Goal: Task Accomplishment & Management: Complete application form

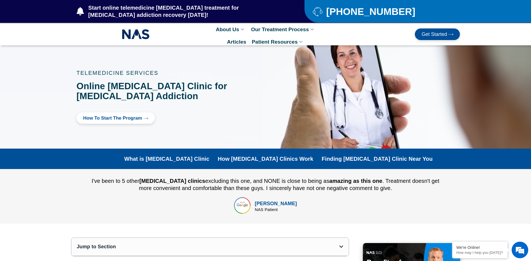
click at [136, 115] on link "How to Start the program" at bounding box center [116, 118] width 78 height 11
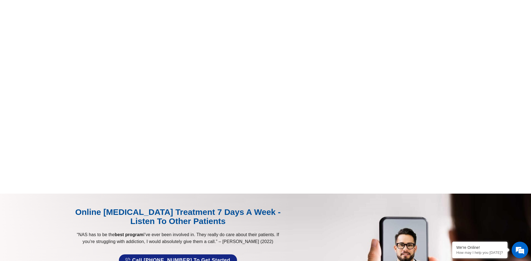
scroll to position [161, 0]
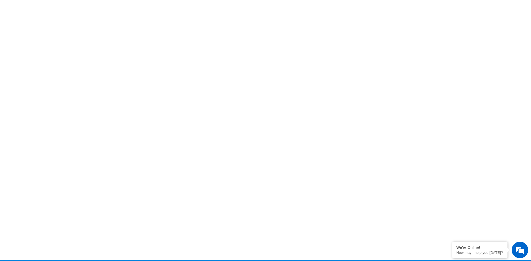
scroll to position [176, 0]
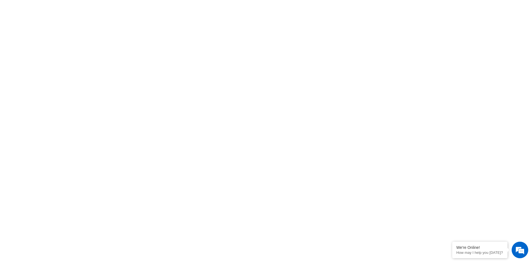
scroll to position [144, 0]
